Goal: Information Seeking & Learning: Find specific page/section

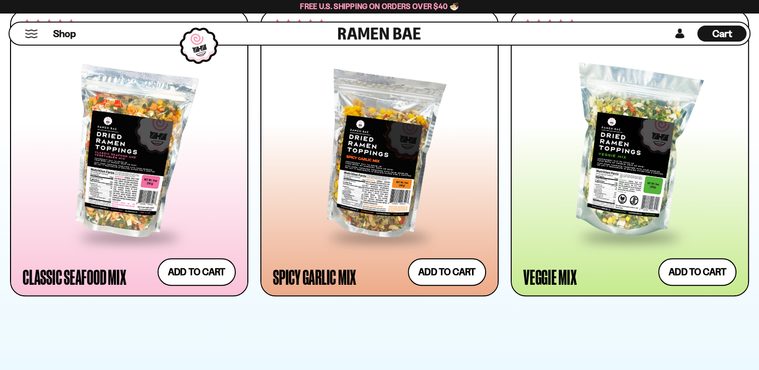
scroll to position [602, 0]
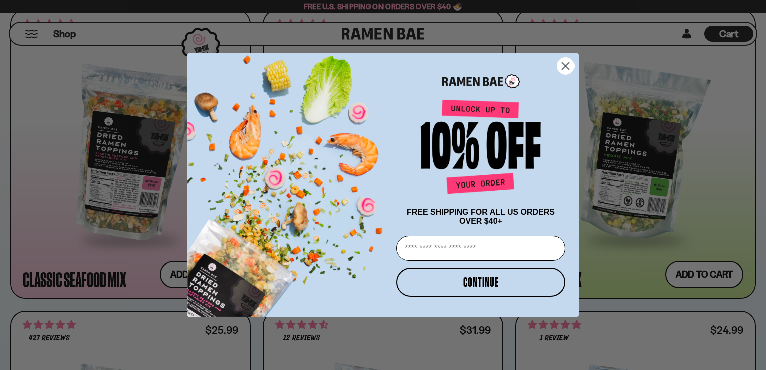
click at [565, 61] on circle "Close dialog" at bounding box center [566, 66] width 17 height 17
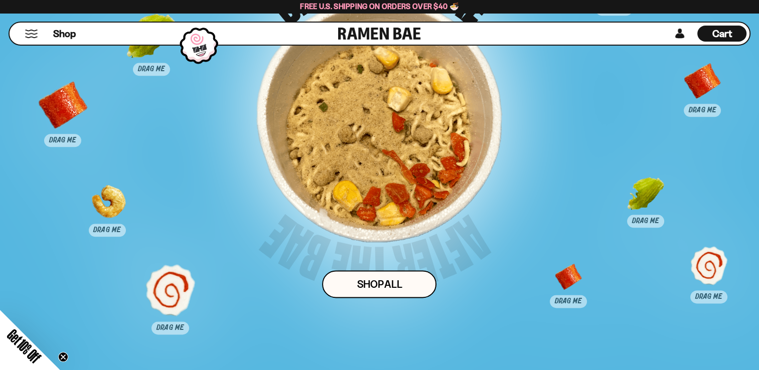
scroll to position [4966, 0]
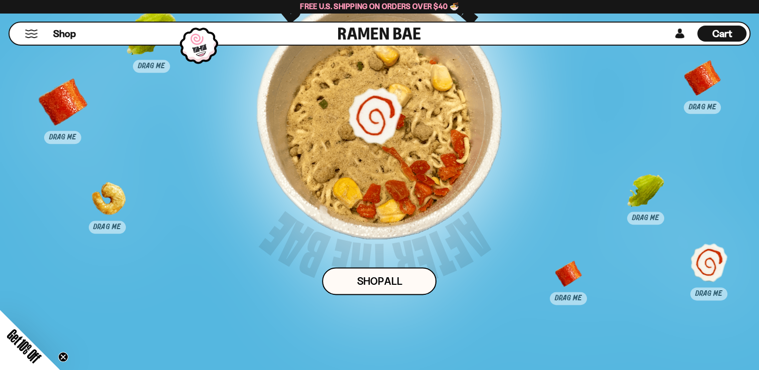
drag, startPoint x: 166, startPoint y: 295, endPoint x: 391, endPoint y: 122, distance: 284.1
click at [370, 124] on div at bounding box center [375, 115] width 50 height 50
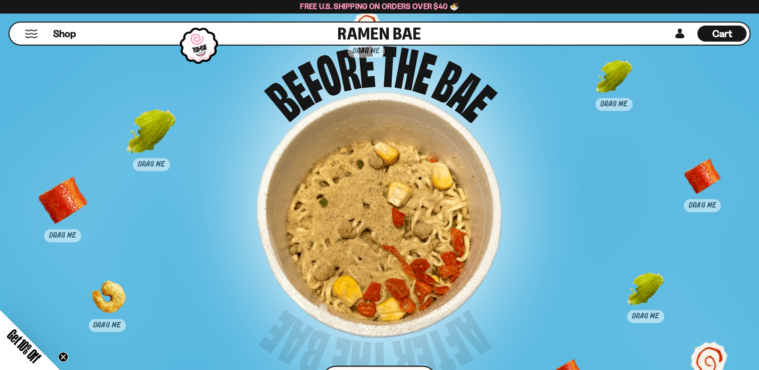
scroll to position [4866, 0]
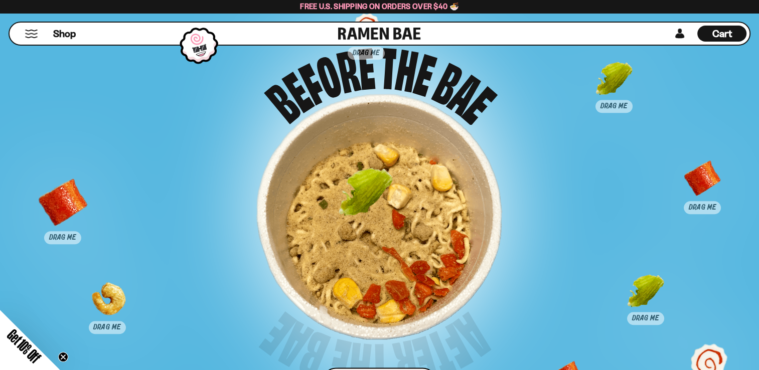
drag, startPoint x: 150, startPoint y: 142, endPoint x: 370, endPoint y: 203, distance: 227.9
click at [369, 202] on div at bounding box center [366, 195] width 50 height 50
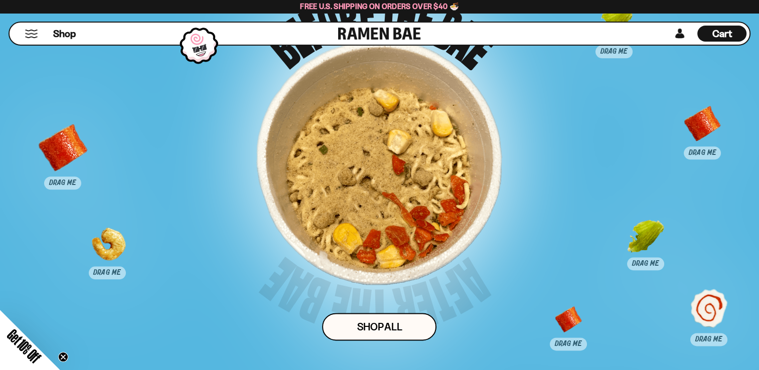
scroll to position [4916, 0]
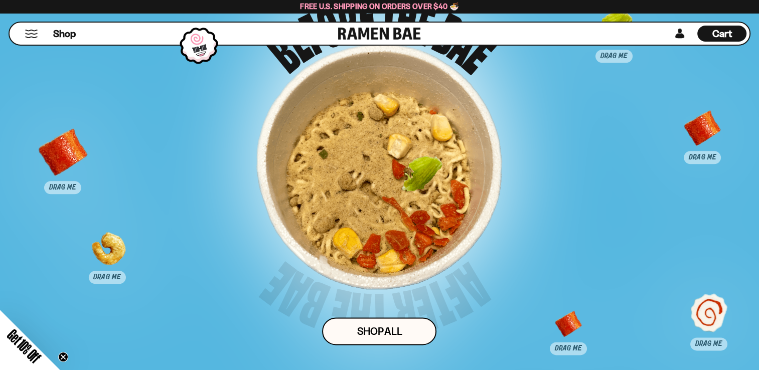
drag, startPoint x: 636, startPoint y: 250, endPoint x: 384, endPoint y: 175, distance: 263.2
click at [397, 175] on div at bounding box center [422, 182] width 50 height 50
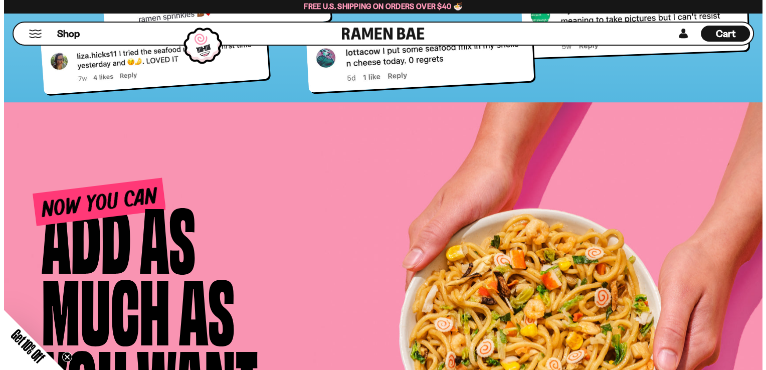
scroll to position [4075, 0]
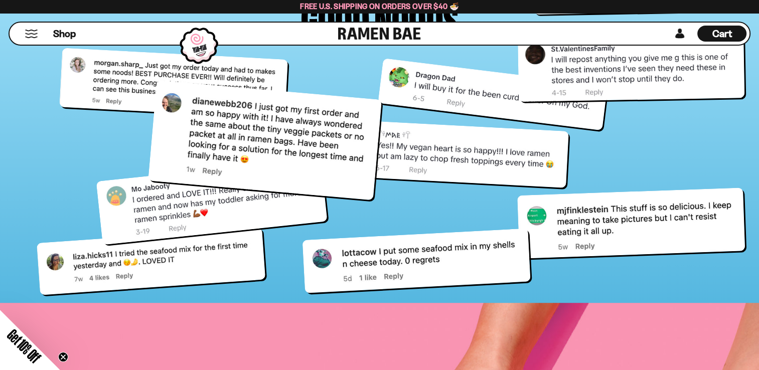
click at [22, 31] on div "Shop" at bounding box center [176, 34] width 326 height 22
click at [31, 31] on button "Mobile Menu Trigger" at bounding box center [32, 34] width 14 height 9
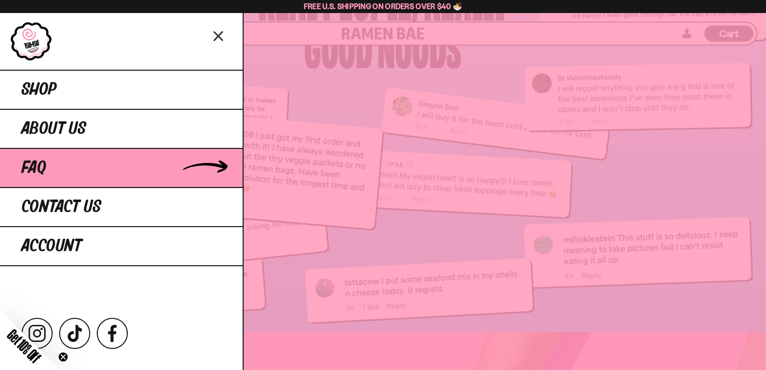
click at [85, 163] on link "FAQ" at bounding box center [121, 167] width 243 height 39
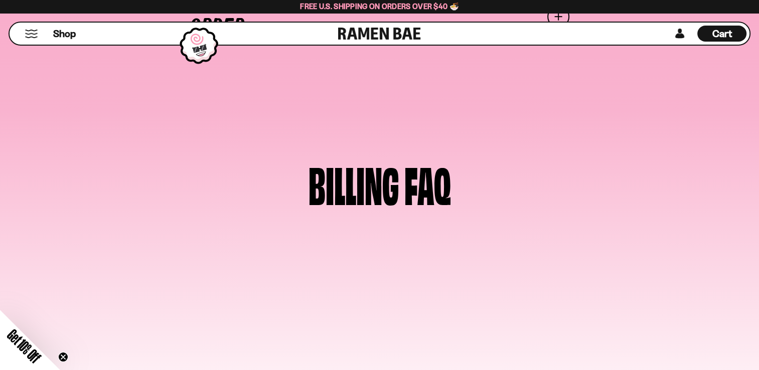
scroll to position [652, 0]
